Goal: Task Accomplishment & Management: Use online tool/utility

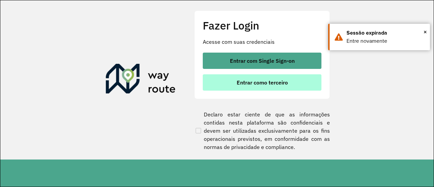
click at [260, 84] on span "Entrar como terceiro" at bounding box center [262, 82] width 51 height 5
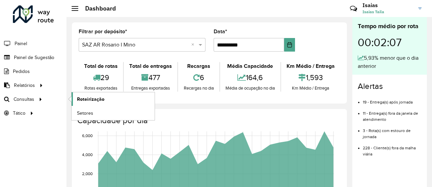
click at [91, 96] on span "Roteirização" at bounding box center [90, 99] width 27 height 7
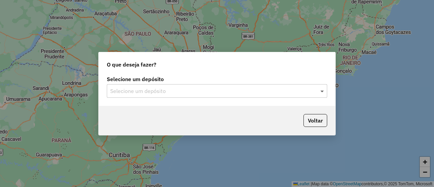
click at [321, 92] on span at bounding box center [323, 91] width 8 height 8
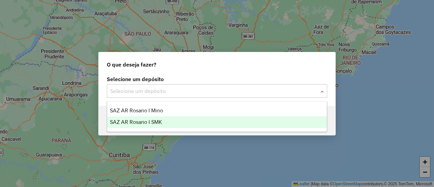
click at [155, 120] on span "SAZ AR Rosario I SMK" at bounding box center [136, 122] width 52 height 6
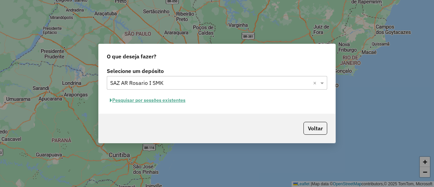
click at [176, 100] on button "Pesquisar por sessões existentes" at bounding box center [148, 100] width 82 height 11
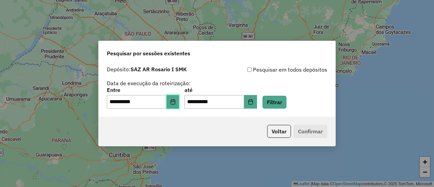
click at [176, 101] on icon "Choose Date" at bounding box center [172, 101] width 5 height 5
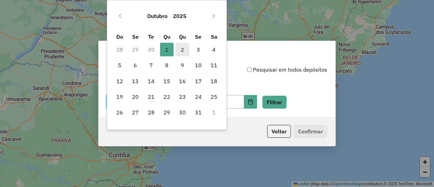
click at [182, 48] on span "2" at bounding box center [183, 50] width 14 height 14
type input "**********"
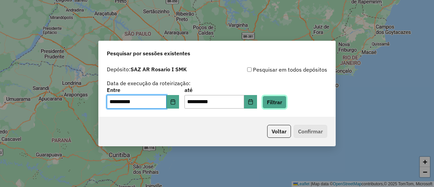
click at [287, 103] on button "Filtrar" at bounding box center [275, 102] width 24 height 13
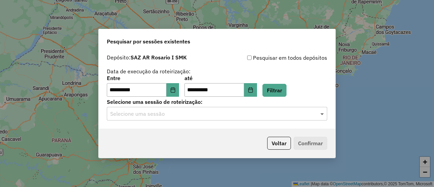
click at [322, 114] on span at bounding box center [323, 114] width 8 height 8
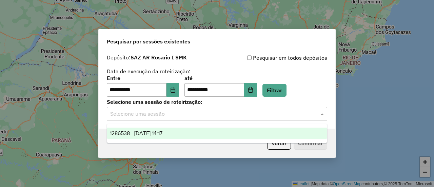
click at [163, 133] on span "1286538 - 02/10/2025 14:17" at bounding box center [136, 133] width 53 height 6
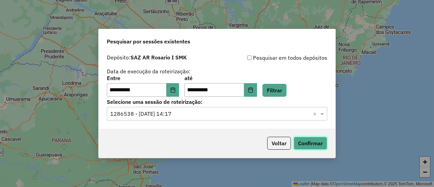
click at [310, 145] on button "Confirmar" at bounding box center [311, 143] width 34 height 13
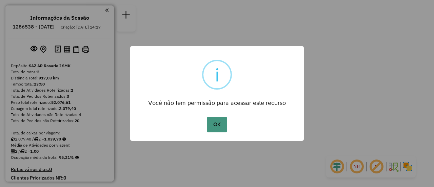
click at [217, 119] on button "OK" at bounding box center [217, 125] width 20 height 16
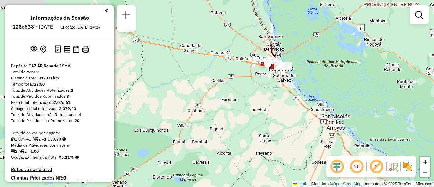
drag, startPoint x: 229, startPoint y: 134, endPoint x: 298, endPoint y: 99, distance: 77.1
click at [298, 99] on div "Janela de atendimento Grade de atendimento Capacidade Transportadoras Veículos …" at bounding box center [217, 93] width 434 height 187
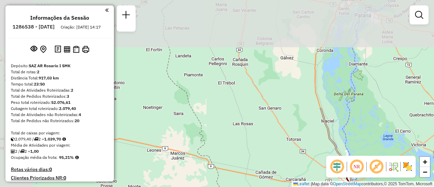
drag, startPoint x: 199, startPoint y: 43, endPoint x: 289, endPoint y: 142, distance: 133.8
click at [278, 164] on div "Janela de atendimento Grade de atendimento Capacidade Transportadoras Veículos …" at bounding box center [217, 93] width 434 height 187
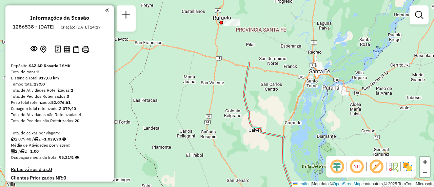
drag, startPoint x: 303, startPoint y: 87, endPoint x: 267, endPoint y: 172, distance: 91.8
click at [267, 172] on div "Janela de atendimento Grade de atendimento Capacidade Transportadoras Veículos …" at bounding box center [217, 93] width 434 height 187
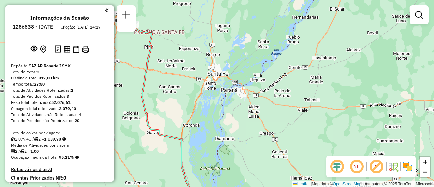
drag, startPoint x: 304, startPoint y: 58, endPoint x: 223, endPoint y: 45, distance: 81.4
click at [221, 48] on div "Janela de atendimento Grade de atendimento Capacidade Transportadoras Veículos …" at bounding box center [217, 93] width 434 height 187
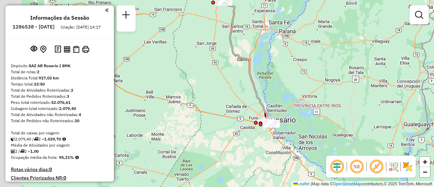
drag, startPoint x: 229, startPoint y: 92, endPoint x: 305, endPoint y: 23, distance: 102.6
click at [302, 25] on div "Janela de atendimento Grade de atendimento Capacidade Transportadoras Veículos …" at bounding box center [217, 93] width 434 height 187
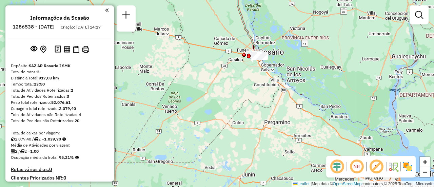
drag, startPoint x: 243, startPoint y: 99, endPoint x: 196, endPoint y: 78, distance: 51.8
click at [196, 78] on div "Janela de atendimento Grade de atendimento Capacidade Transportadoras Veículos …" at bounding box center [217, 93] width 434 height 187
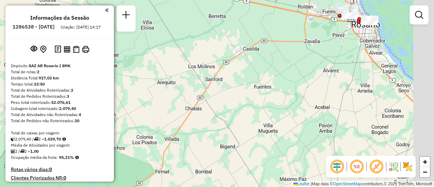
drag, startPoint x: 239, startPoint y: 57, endPoint x: 197, endPoint y: 103, distance: 62.2
click at [197, 103] on div "Janela de atendimento Grade de atendimento Capacidade Transportadoras Veículos …" at bounding box center [217, 93] width 434 height 187
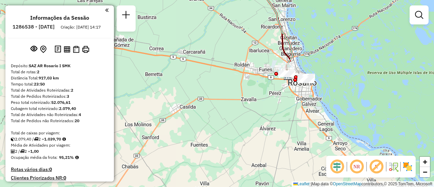
drag, startPoint x: 263, startPoint y: 62, endPoint x: 242, endPoint y: 74, distance: 24.2
click at [242, 74] on div "Janela de atendimento Grade de atendimento Capacidade Transportadoras Veículos …" at bounding box center [217, 93] width 434 height 187
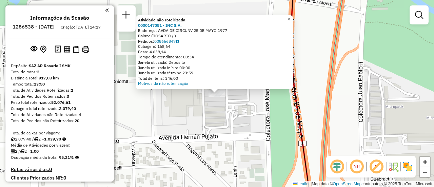
click at [249, 123] on div "Atividade não roteirizada 0000147081 - INC S.A. Endereço: AVDA DE CIRCUNV 25 DE…" at bounding box center [217, 93] width 434 height 187
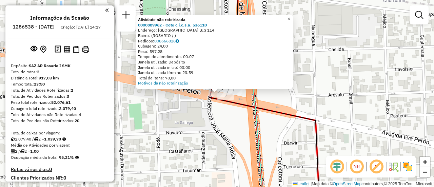
click at [203, 92] on div "Atividade não roteirizada 0000889962 - Coto c.i.c.s.a. 536110 Endereço: VENEZUE…" at bounding box center [217, 93] width 434 height 187
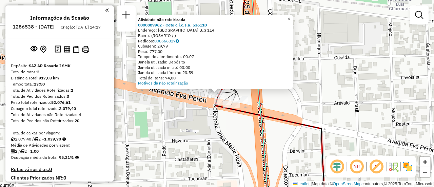
click at [195, 115] on div "Atividade não roteirizada 0000889962 - Coto c.i.c.s.a. 536110 Endereço: VENEZUE…" at bounding box center [217, 93] width 434 height 187
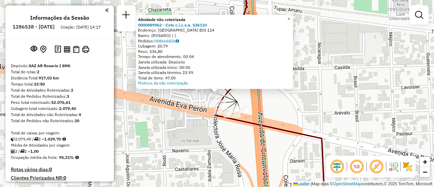
click at [191, 104] on div "Atividade não roteirizada 0000889962 - Coto c.i.c.s.a. 536110 Endereço: VENEZUE…" at bounding box center [217, 93] width 434 height 187
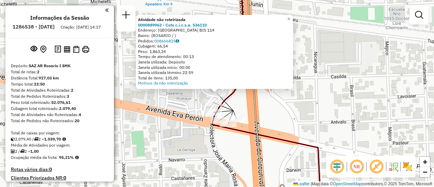
click at [260, 105] on div "Atividade não roteirizada 0000889962 - Coto c.i.c.s.a. 536110 Endereço: VENEZUE…" at bounding box center [217, 93] width 434 height 187
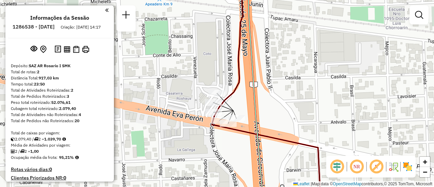
click at [266, 107] on div "Janela de atendimento Grade de atendimento Capacidade Transportadoras Veículos …" at bounding box center [217, 93] width 434 height 187
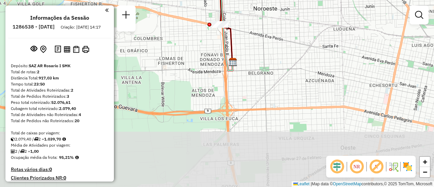
drag, startPoint x: 294, startPoint y: 133, endPoint x: 251, endPoint y: 50, distance: 93.5
click at [251, 50] on div "Janela de atendimento Grade de atendimento Capacidade Transportadoras Veículos …" at bounding box center [217, 93] width 434 height 187
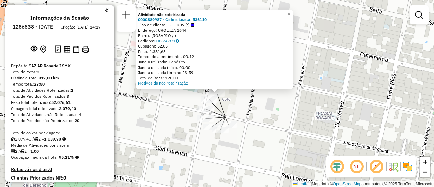
click at [244, 106] on div "Atividade não roteirizada 0000889987 - Coto c.i.c.s.a. 536110 Tipo de cliente: …" at bounding box center [217, 93] width 434 height 187
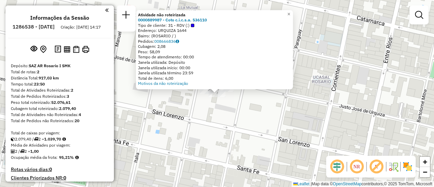
click at [227, 105] on div "Atividade não roteirizada 0000889987 - Coto c.i.c.s.a. 536110 Tipo de cliente: …" at bounding box center [217, 93] width 434 height 187
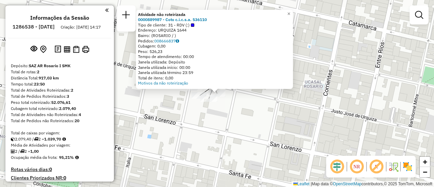
drag, startPoint x: 242, startPoint y: 118, endPoint x: 246, endPoint y: 119, distance: 4.8
click at [242, 119] on div "Atividade não roteirizada 0000889987 - Coto c.i.c.s.a. 536110 Tipo de cliente: …" at bounding box center [217, 93] width 434 height 187
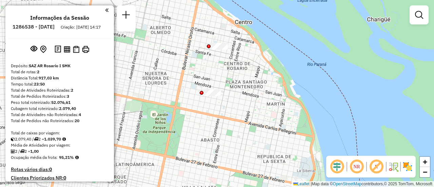
drag, startPoint x: 249, startPoint y: 140, endPoint x: 229, endPoint y: 58, distance: 84.4
click at [226, 58] on div "Janela de atendimento Grade de atendimento Capacidade Transportadoras Veículos …" at bounding box center [217, 93] width 434 height 187
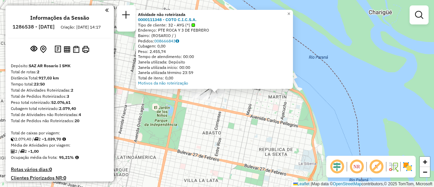
click at [234, 118] on div "Atividade não roteirizada 0000111348 - COTO C.I.C.S.A. Tipo de cliente: 32 - AY…" at bounding box center [217, 93] width 434 height 187
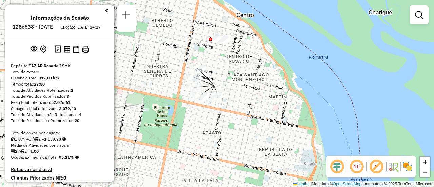
click at [242, 105] on div "Janela de atendimento Grade de atendimento Capacidade Transportadoras Veículos …" at bounding box center [217, 93] width 434 height 187
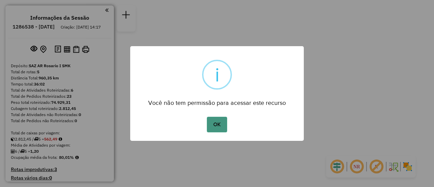
click at [219, 123] on button "OK" at bounding box center [217, 125] width 20 height 16
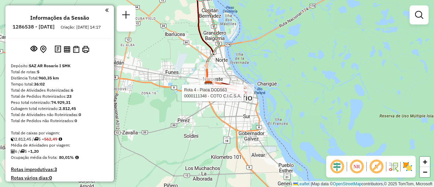
select select "**********"
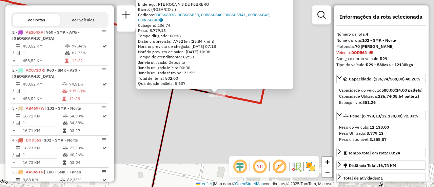
scroll to position [261, 0]
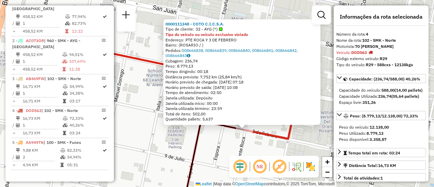
drag, startPoint x: 206, startPoint y: 106, endPoint x: 254, endPoint y: 161, distance: 73.1
click at [254, 161] on hb-router-mapa "Informações da Sessão 1286538 - [DATE] Criação: [DATE] 14:17 Depósito: SAZ AR R…" at bounding box center [217, 93] width 434 height 187
click at [220, 148] on div "0000111348 - COTO C.I.C.S.A. Tipo de cliente: 32 - AYG (^) Tipo do veículo ou v…" at bounding box center [217, 93] width 434 height 187
